Goal: Information Seeking & Learning: Find specific page/section

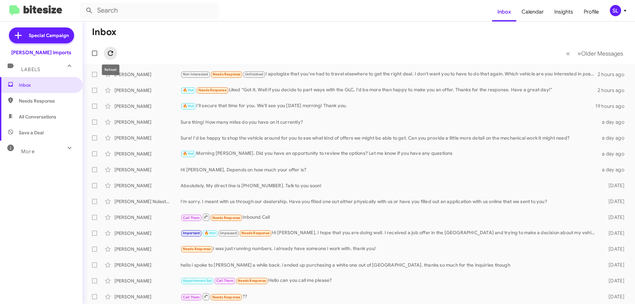
click at [108, 57] on icon at bounding box center [110, 53] width 8 height 8
click at [111, 51] on icon at bounding box center [110, 53] width 5 height 5
click at [108, 14] on input "text" at bounding box center [149, 11] width 139 height 16
type input "[PERSON_NAME]"
click at [83, 4] on button at bounding box center [89, 10] width 13 height 13
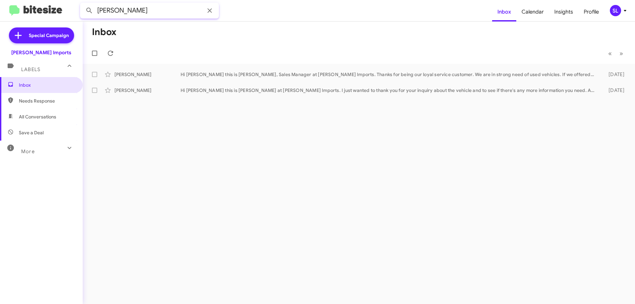
click at [176, 13] on input "[PERSON_NAME]" at bounding box center [149, 11] width 139 height 16
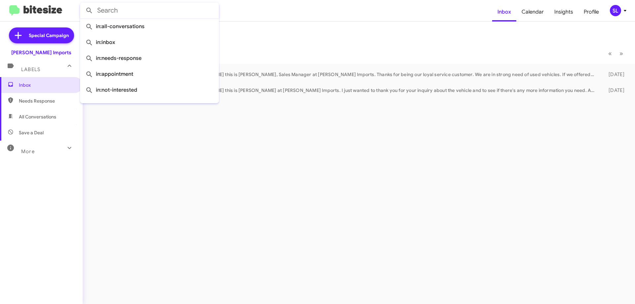
click at [35, 208] on div "Inbox Needs Response All Conversations Save a Deal More Important 🔥 Hot Appoint…" at bounding box center [41, 168] width 83 height 182
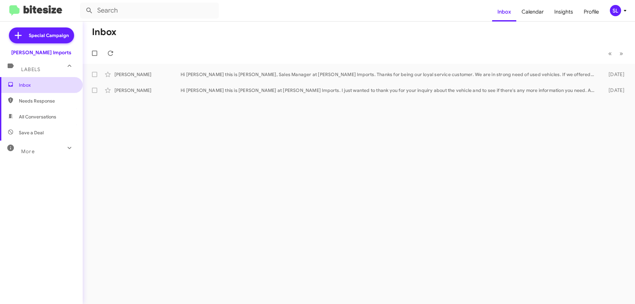
click at [44, 91] on span "Inbox" at bounding box center [41, 85] width 83 height 16
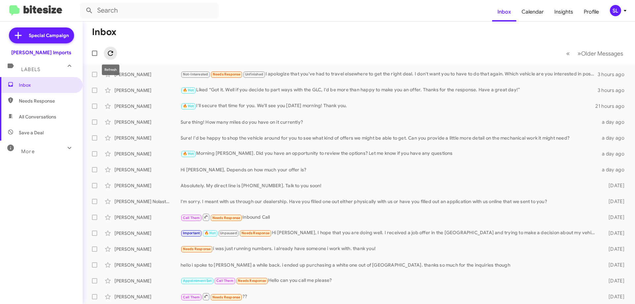
click at [111, 55] on icon at bounding box center [110, 53] width 8 height 8
click at [104, 12] on input "text" at bounding box center [149, 11] width 139 height 16
type input "[PERSON_NAME]"
click at [83, 4] on button at bounding box center [89, 10] width 13 height 13
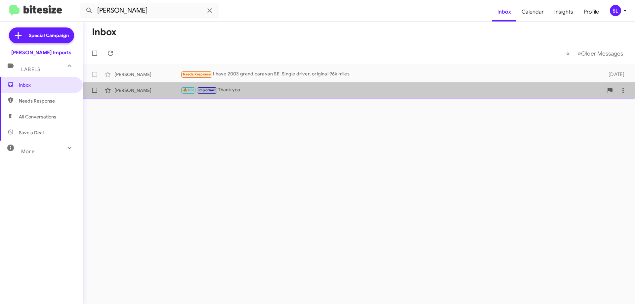
click at [283, 88] on div "🔥 Hot Important Thank you" at bounding box center [391, 90] width 422 height 8
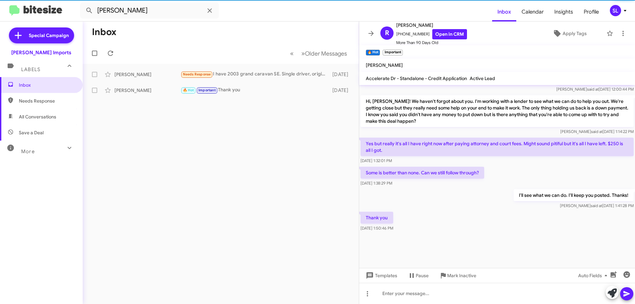
scroll to position [504, 0]
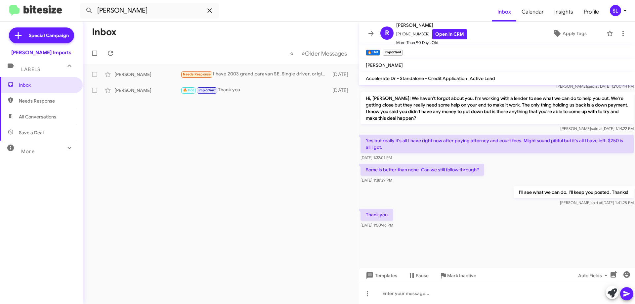
click at [207, 10] on icon at bounding box center [210, 11] width 8 height 8
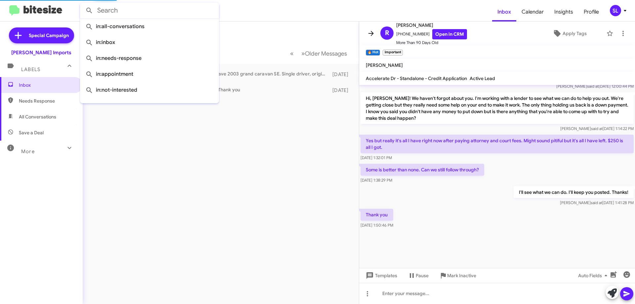
click at [372, 33] on icon at bounding box center [370, 33] width 5 height 5
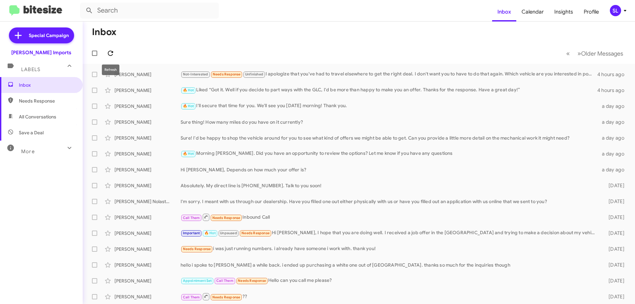
click at [111, 54] on icon at bounding box center [110, 53] width 8 height 8
